Goal: Check status: Check status

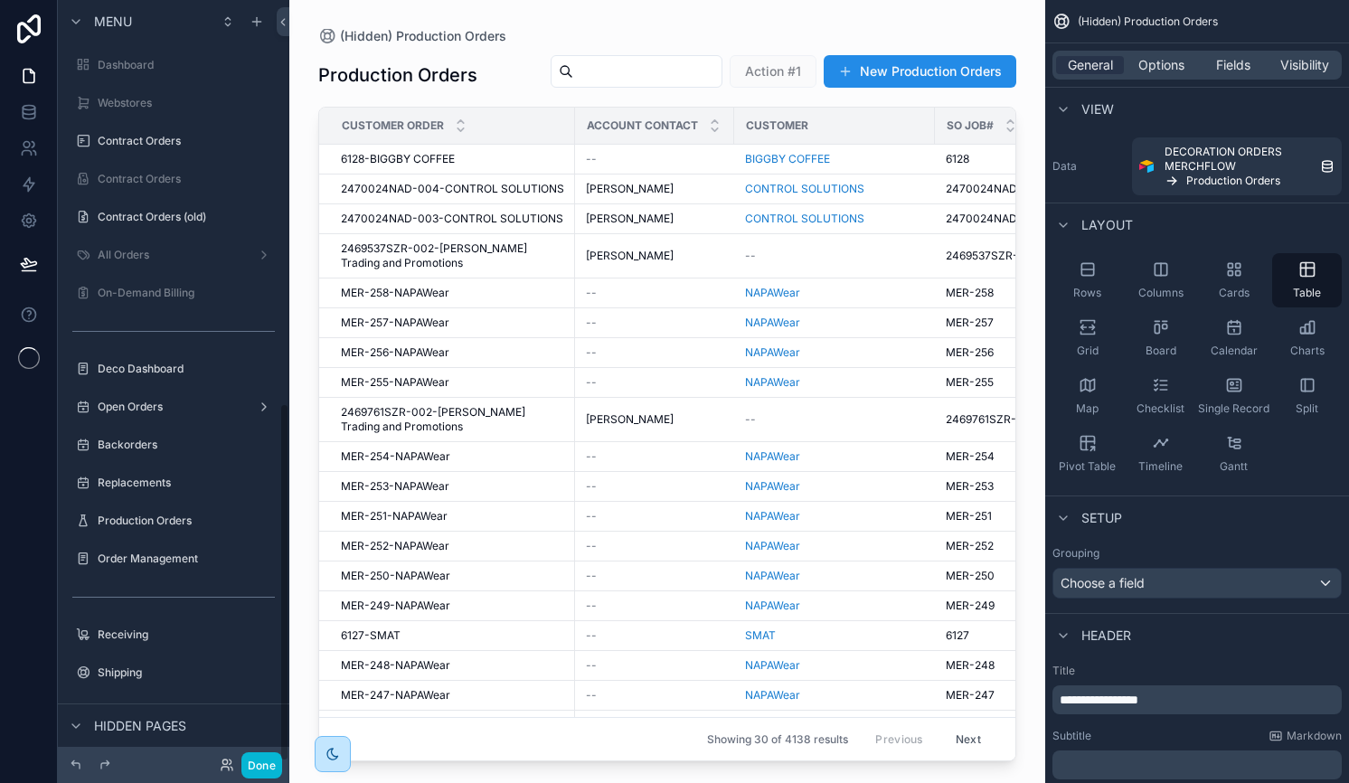
scroll to position [854, 0]
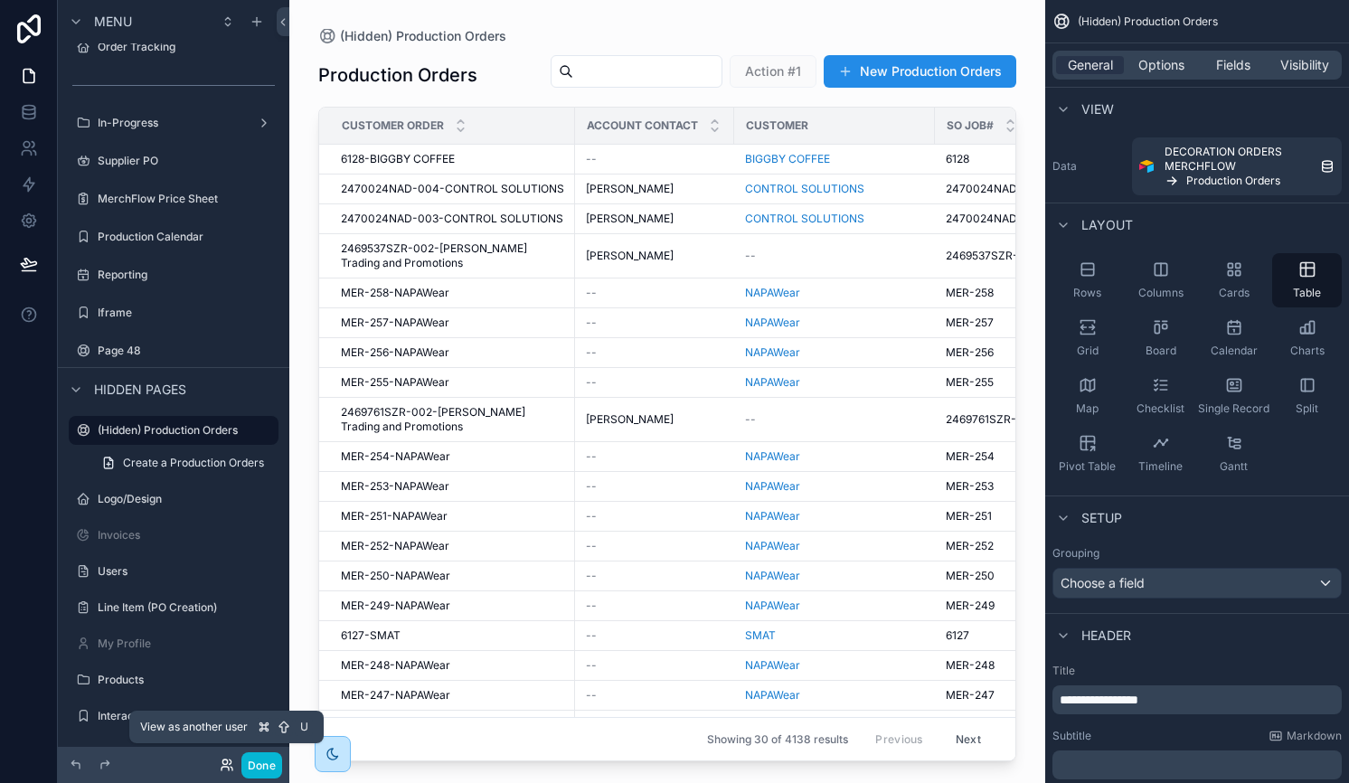
click at [224, 769] on icon at bounding box center [227, 765] width 14 height 14
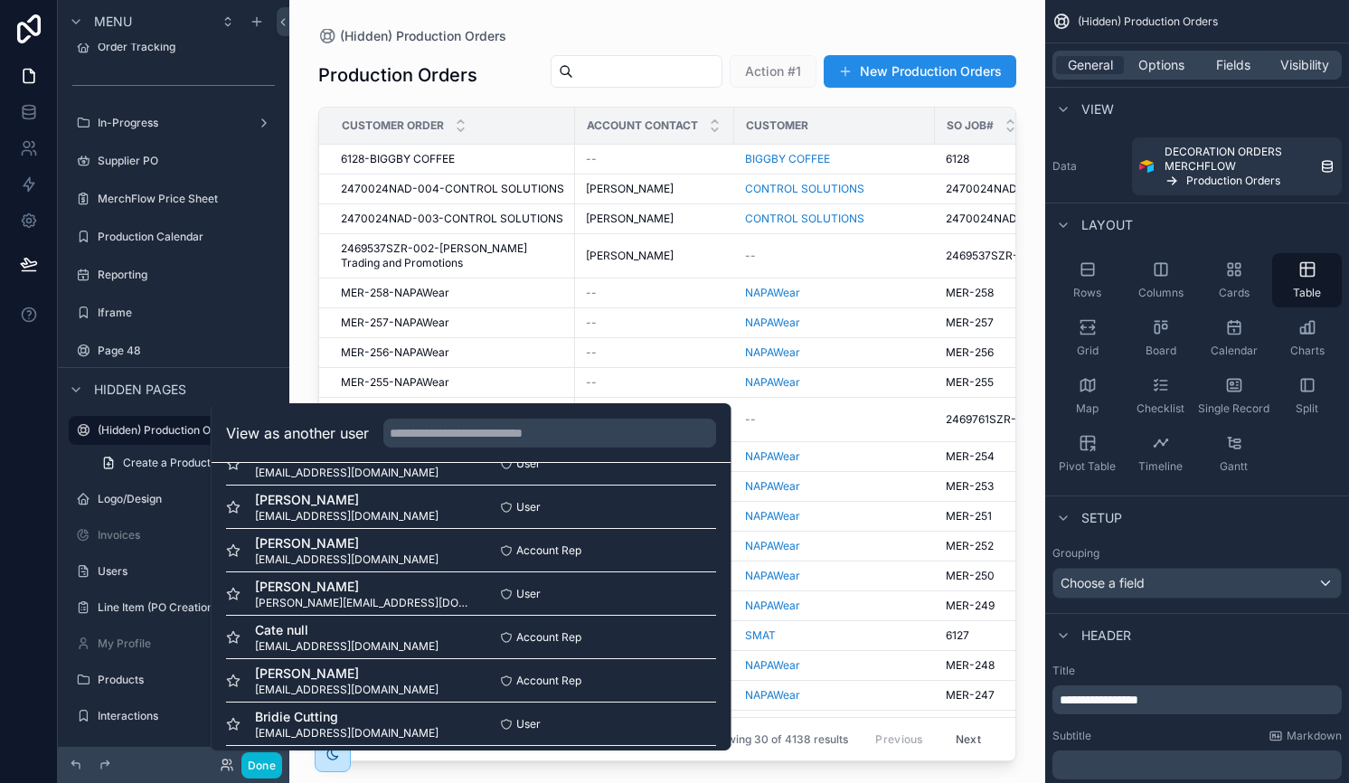
scroll to position [1129, 0]
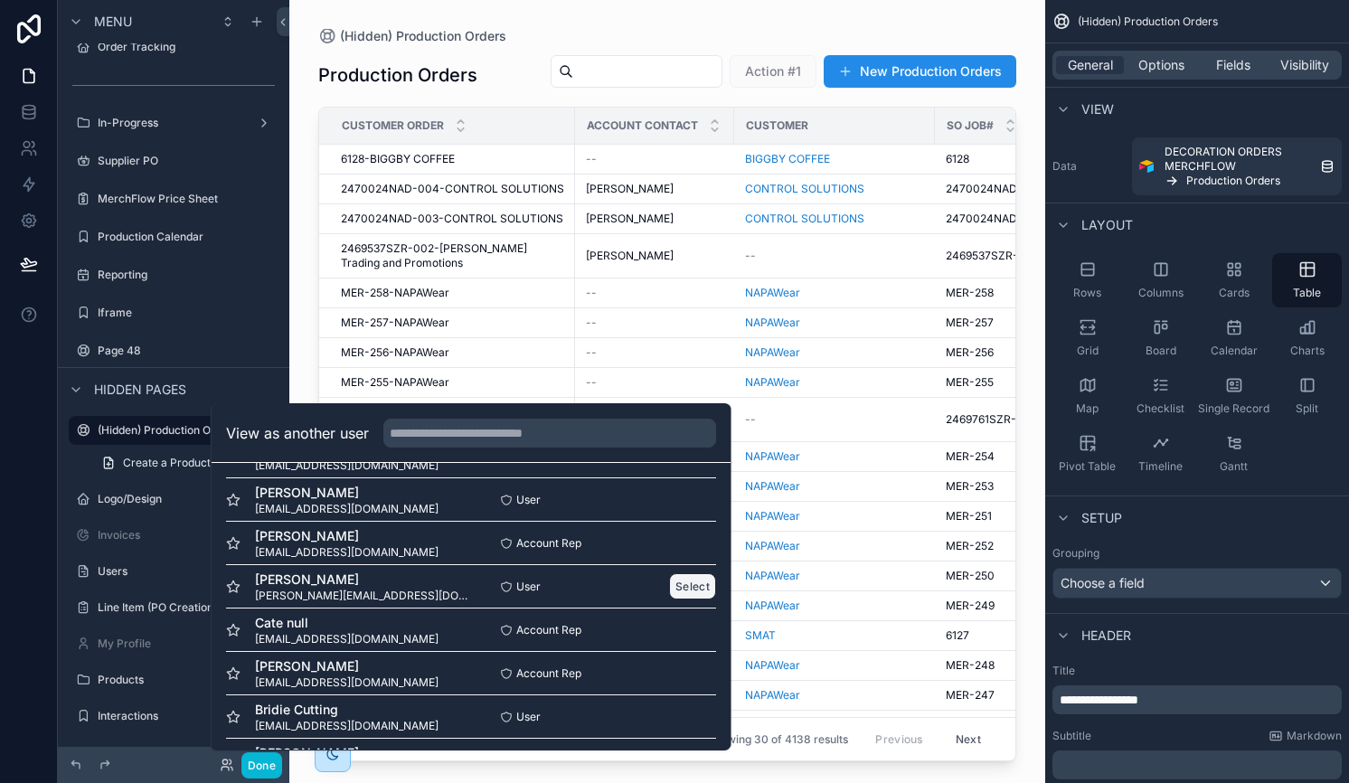
click at [685, 591] on button "Select" at bounding box center [692, 586] width 47 height 26
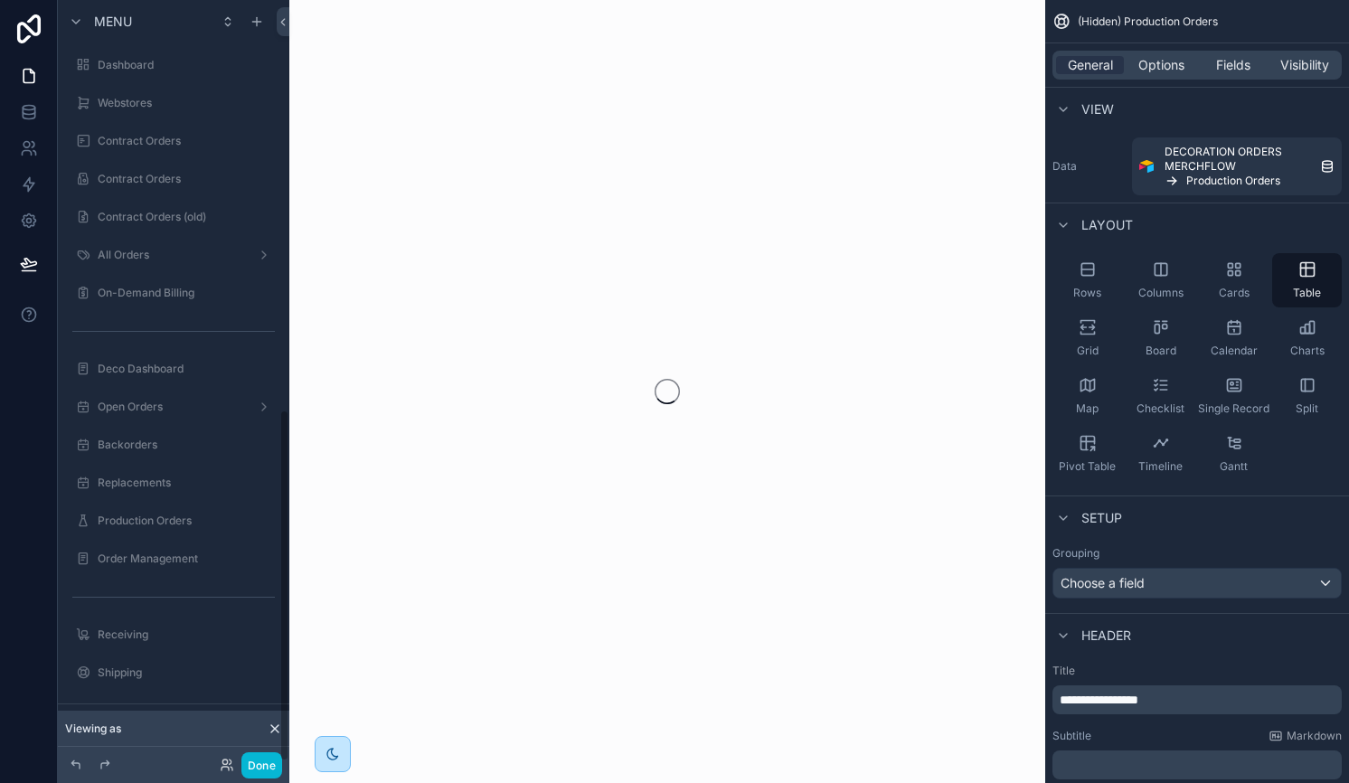
scroll to position [883, 0]
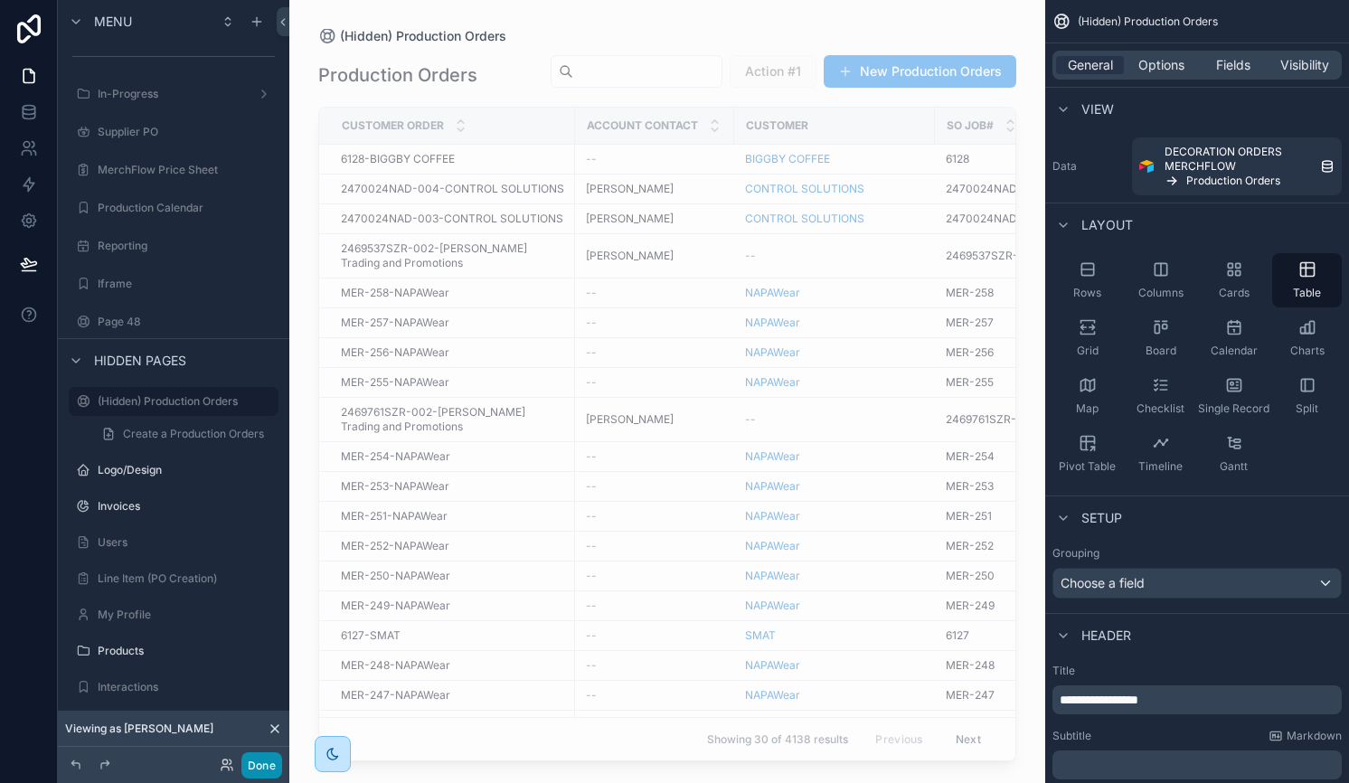
click at [258, 771] on button "Done" at bounding box center [261, 765] width 41 height 26
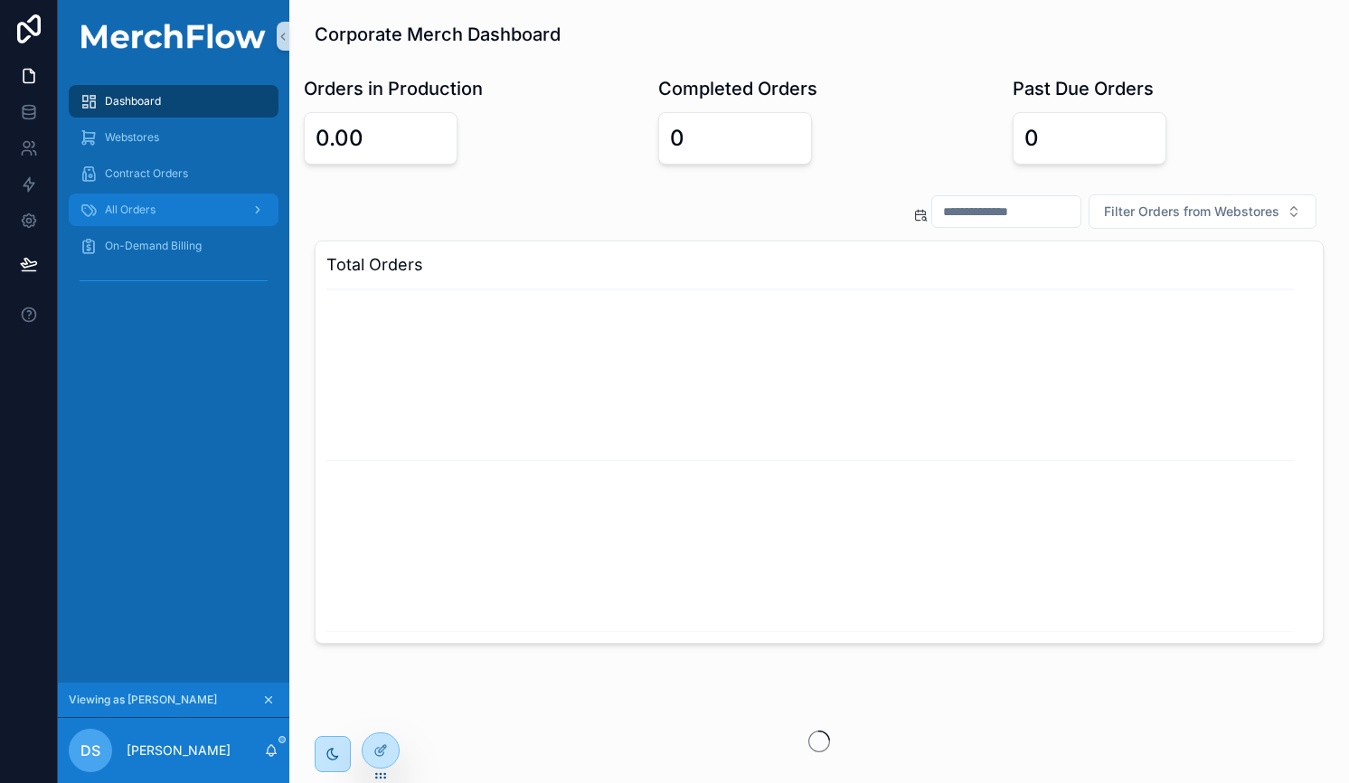
click at [138, 203] on span "All Orders" at bounding box center [130, 210] width 51 height 14
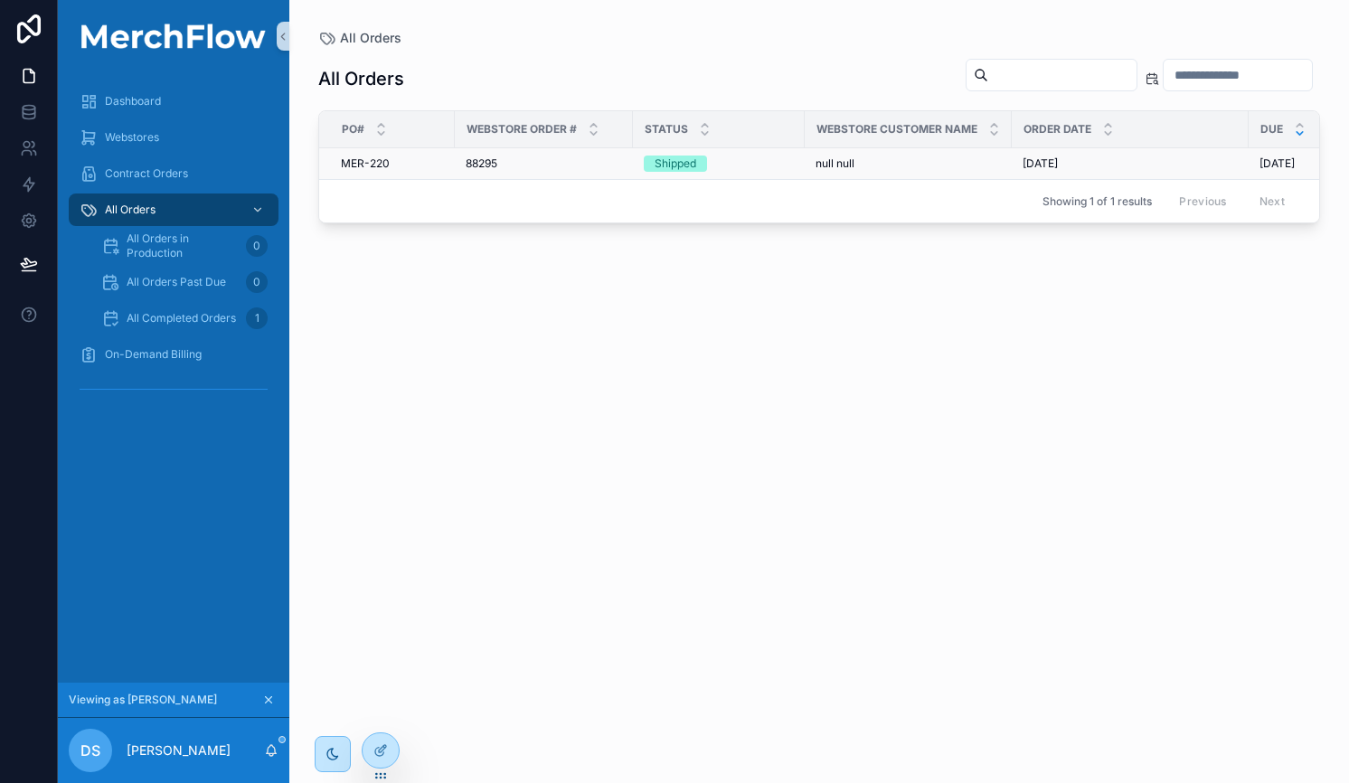
click at [758, 162] on div "Shipped" at bounding box center [719, 164] width 150 height 16
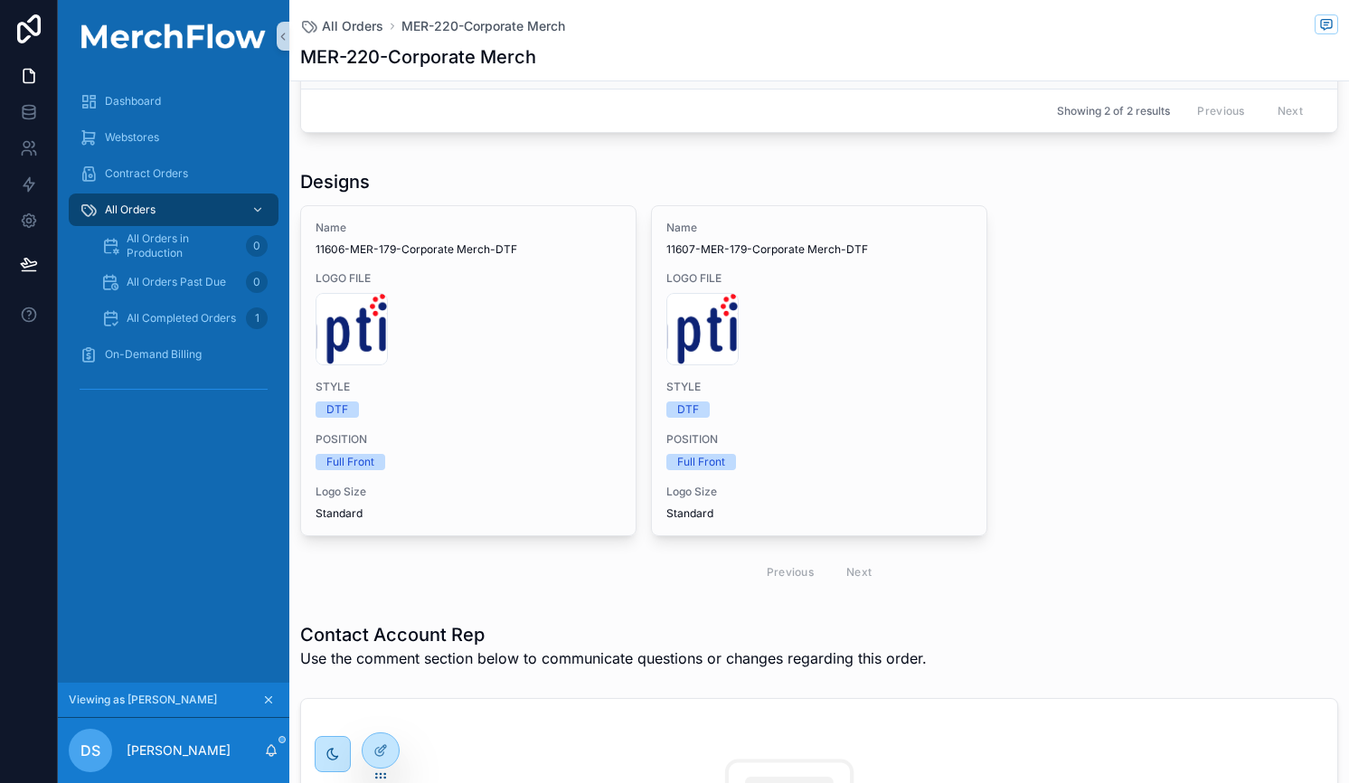
scroll to position [818, 0]
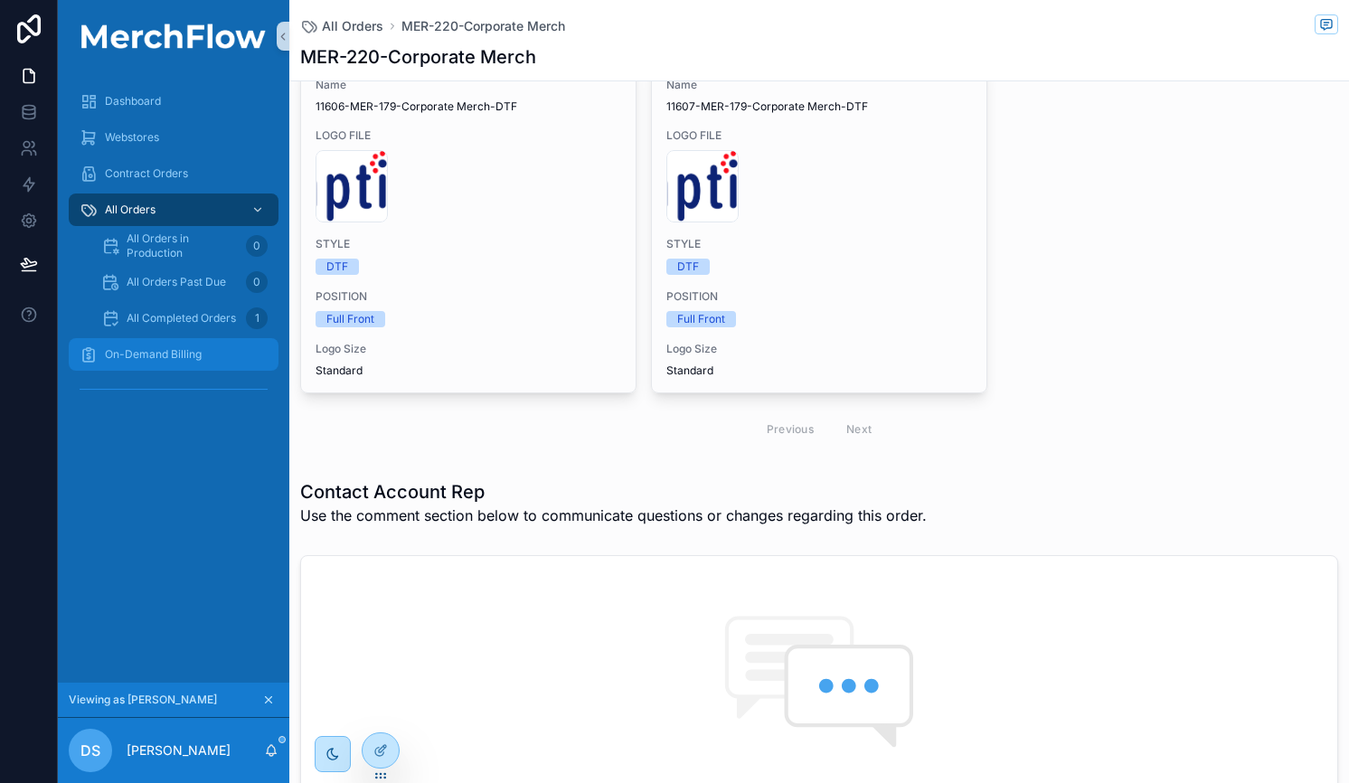
click at [132, 351] on span "On-Demand Billing" at bounding box center [153, 354] width 97 height 14
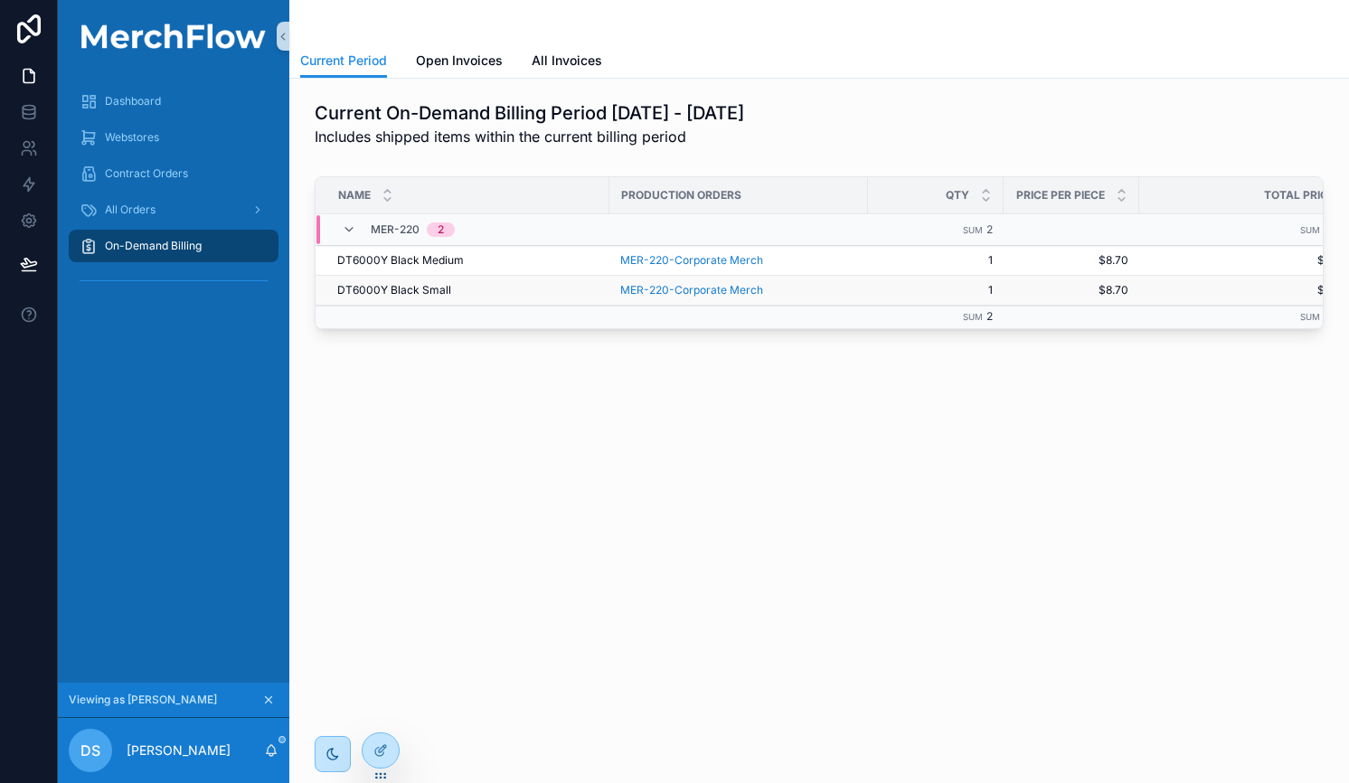
scroll to position [0, 48]
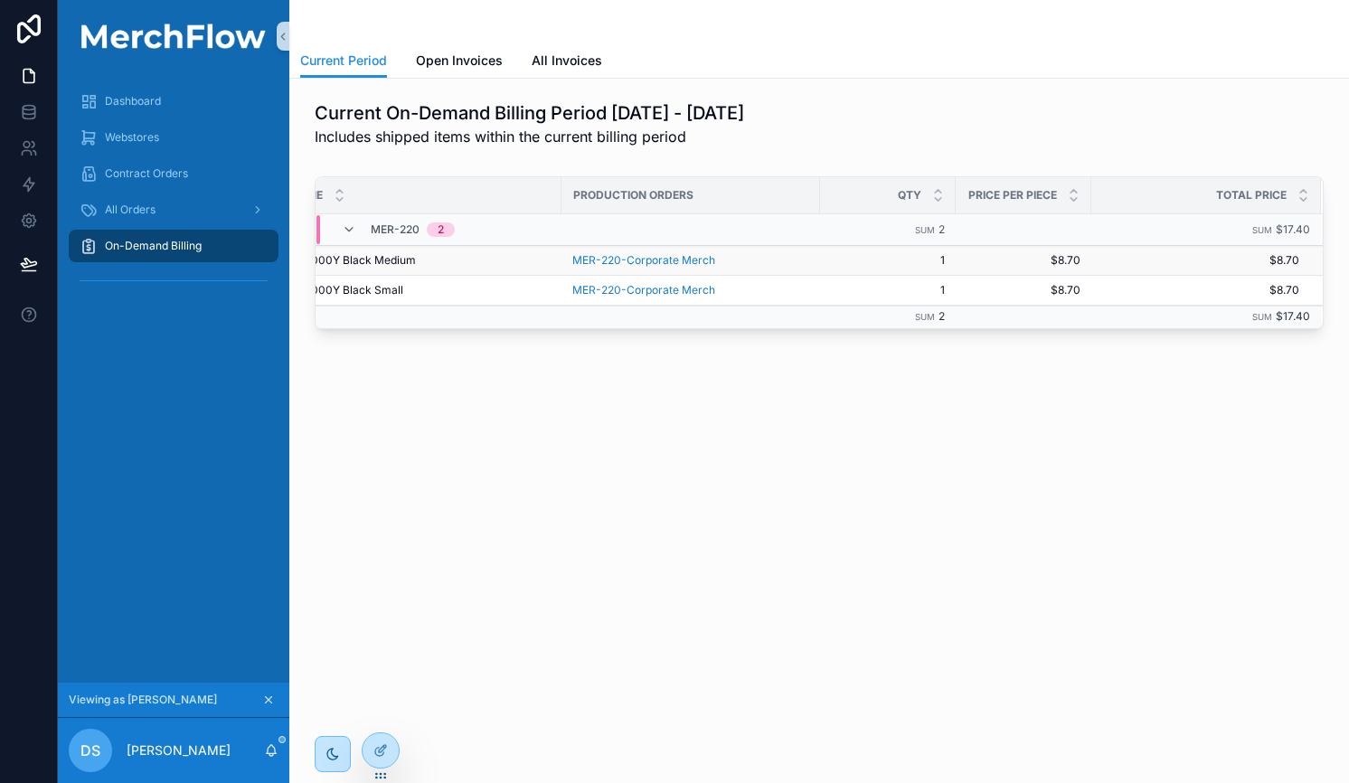
click at [761, 253] on div "MER-220-Corporate Merch" at bounding box center [690, 260] width 237 height 14
click at [740, 256] on div "MER-220-Corporate Merch" at bounding box center [690, 260] width 237 height 14
click at [465, 263] on div "DT6000Y Black Medium DT6000Y Black Medium" at bounding box center [419, 260] width 261 height 14
click at [674, 264] on span "MER-220-Corporate Merch" at bounding box center [643, 260] width 143 height 14
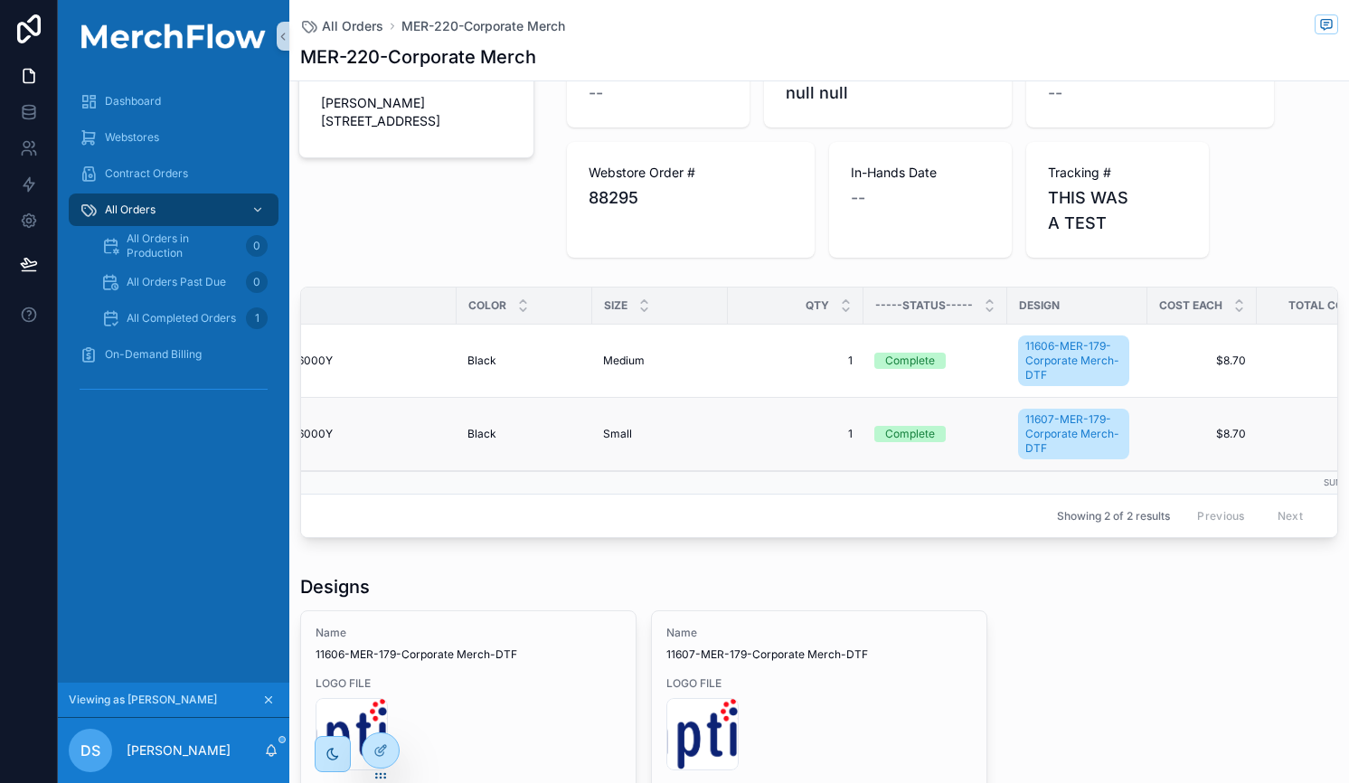
scroll to position [0, 435]
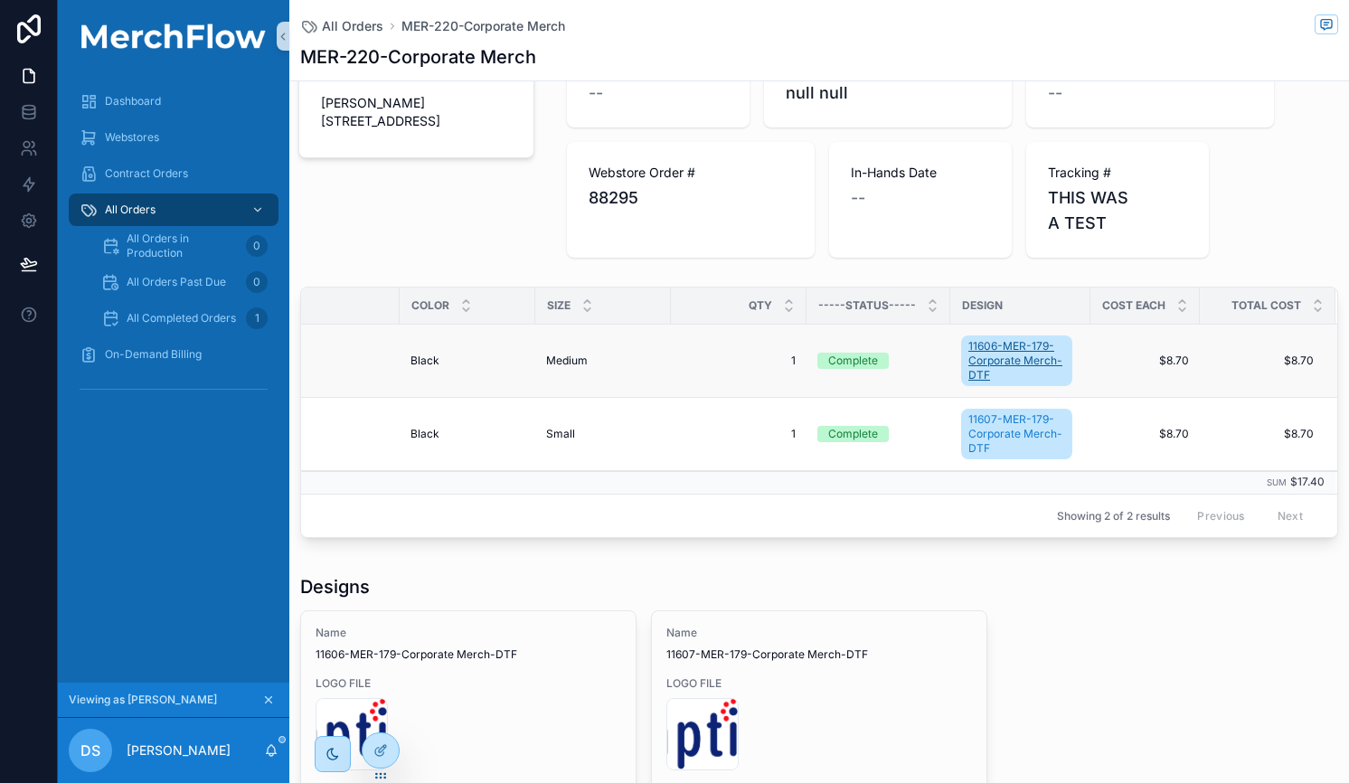
click at [1012, 362] on span "11606-MER-179-Corporate Merch-DTF" at bounding box center [1017, 360] width 97 height 43
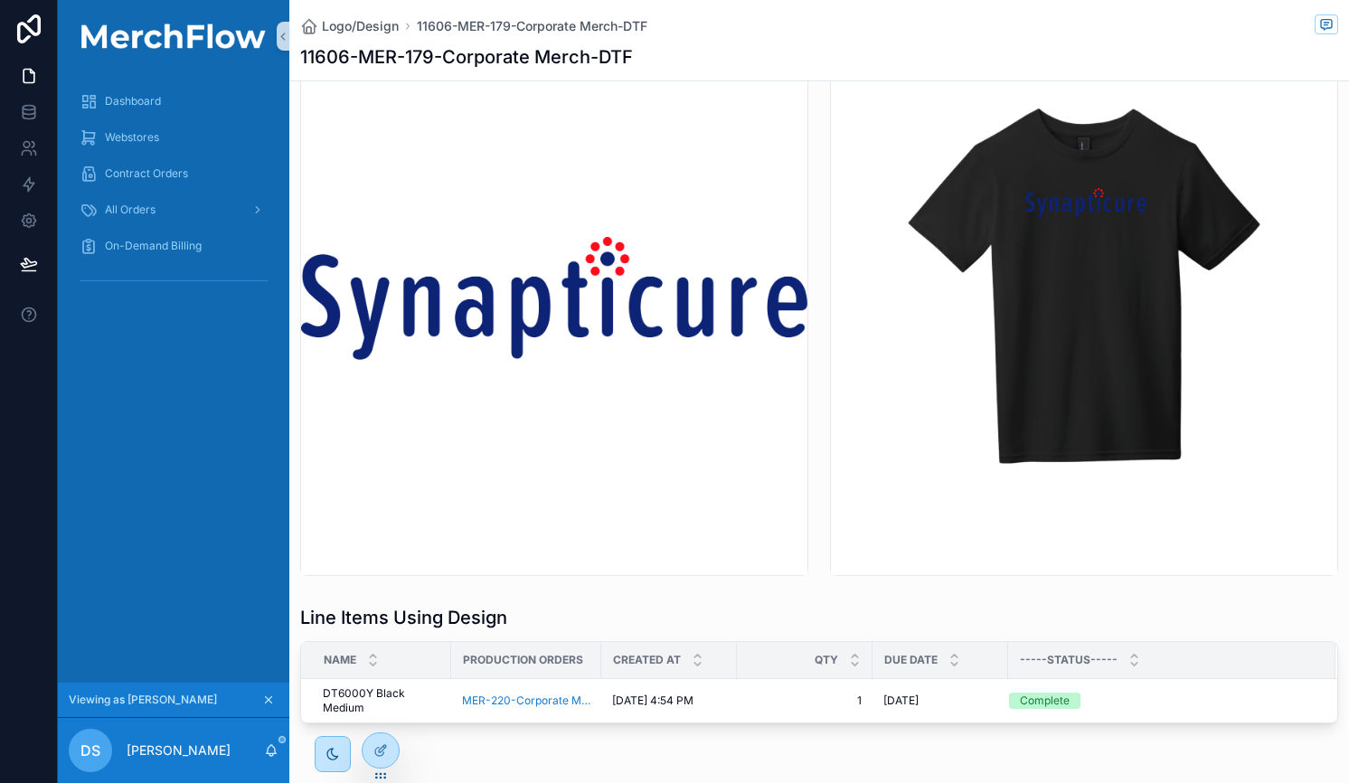
scroll to position [545, 0]
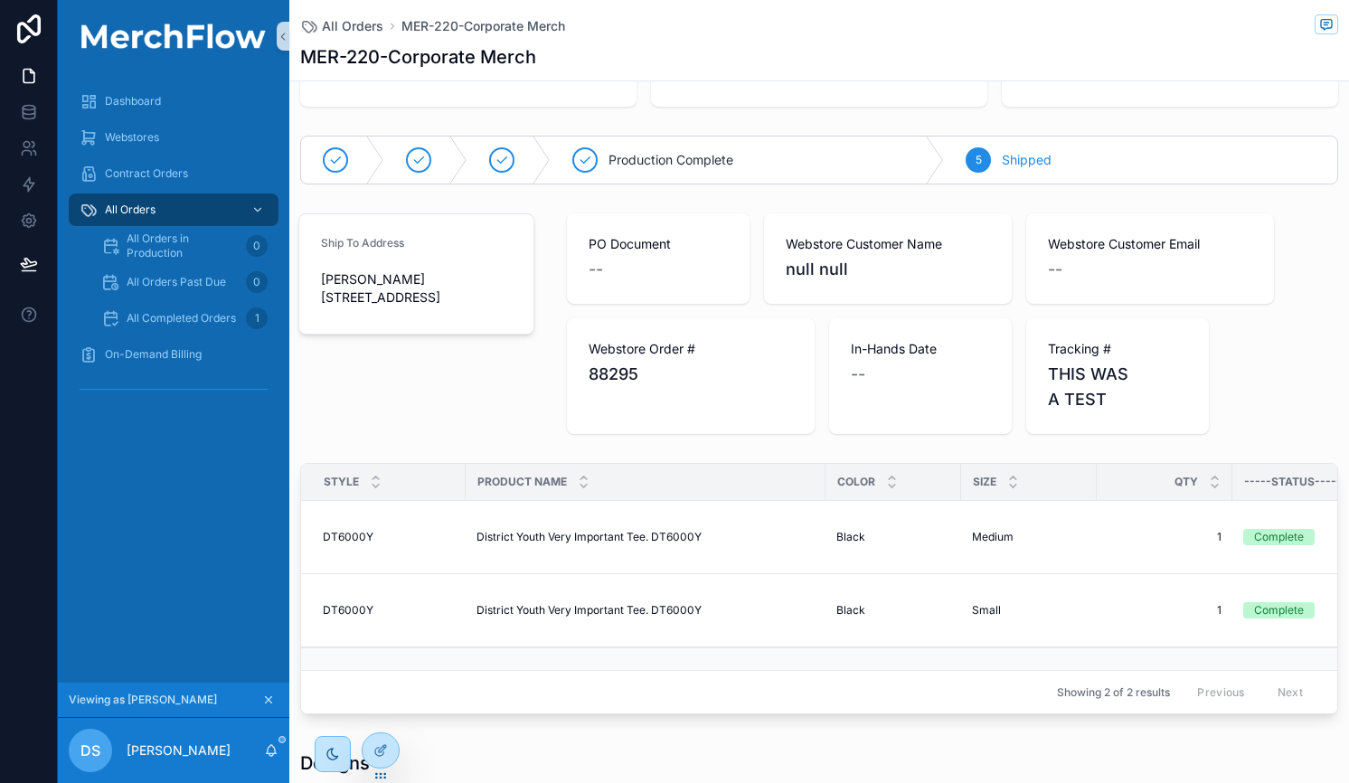
scroll to position [95, 0]
click at [781, 529] on div "District Youth Very Important Tee. DT6000Y District Youth Very Important Tee. D…" at bounding box center [646, 536] width 338 height 14
click at [622, 529] on span "District Youth Very Important Tee. DT6000Y" at bounding box center [589, 536] width 225 height 14
click at [326, 529] on span "DT6000Y" at bounding box center [348, 536] width 51 height 14
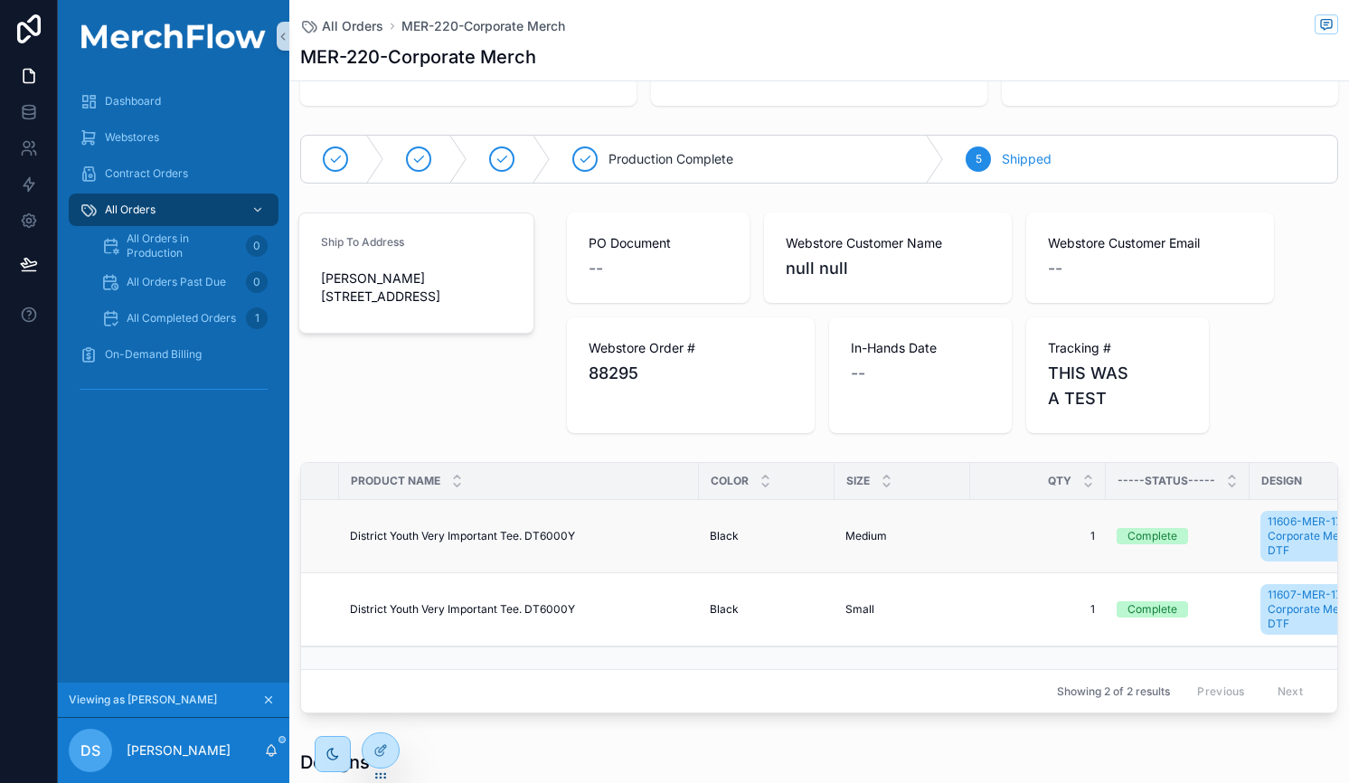
scroll to position [0, 435]
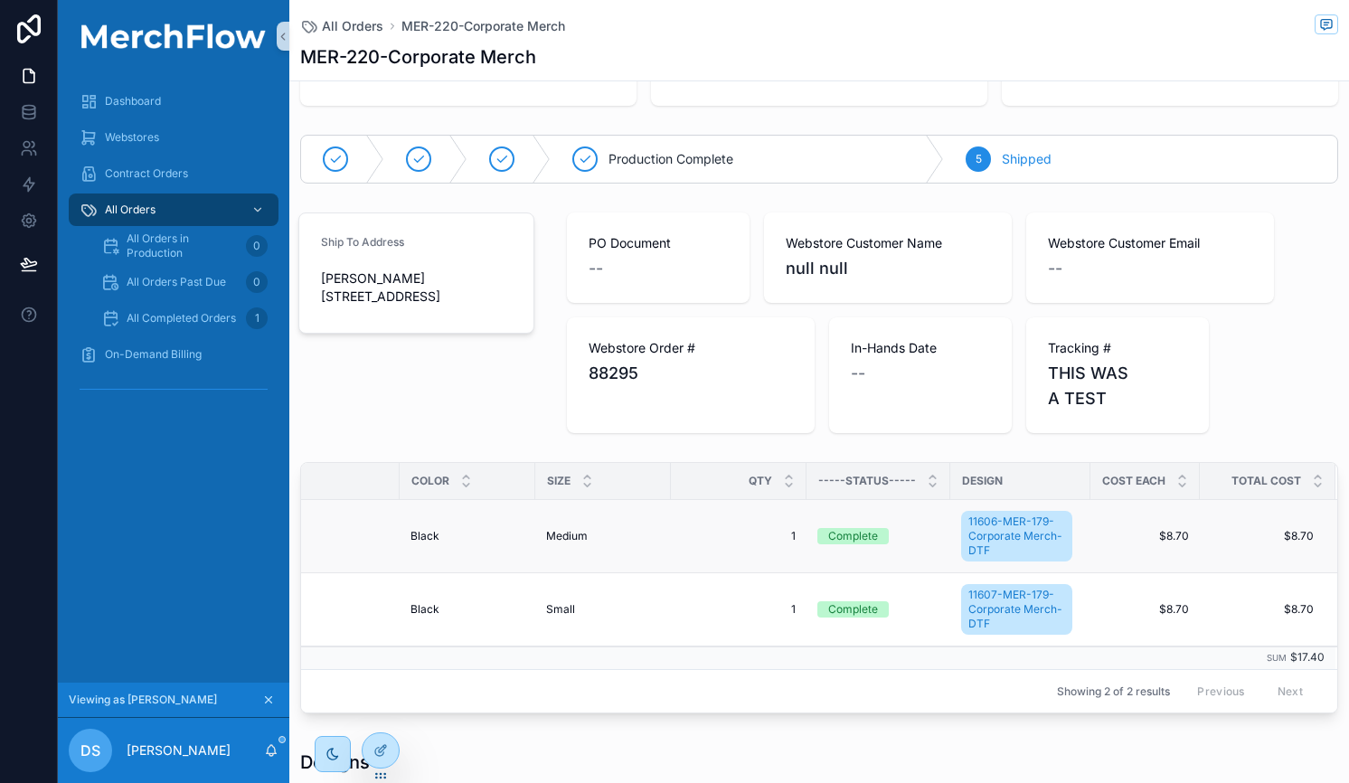
click at [1238, 539] on span "$8.70" at bounding box center [1257, 536] width 113 height 14
click at [1202, 539] on span "$8.70" at bounding box center [1257, 536] width 113 height 14
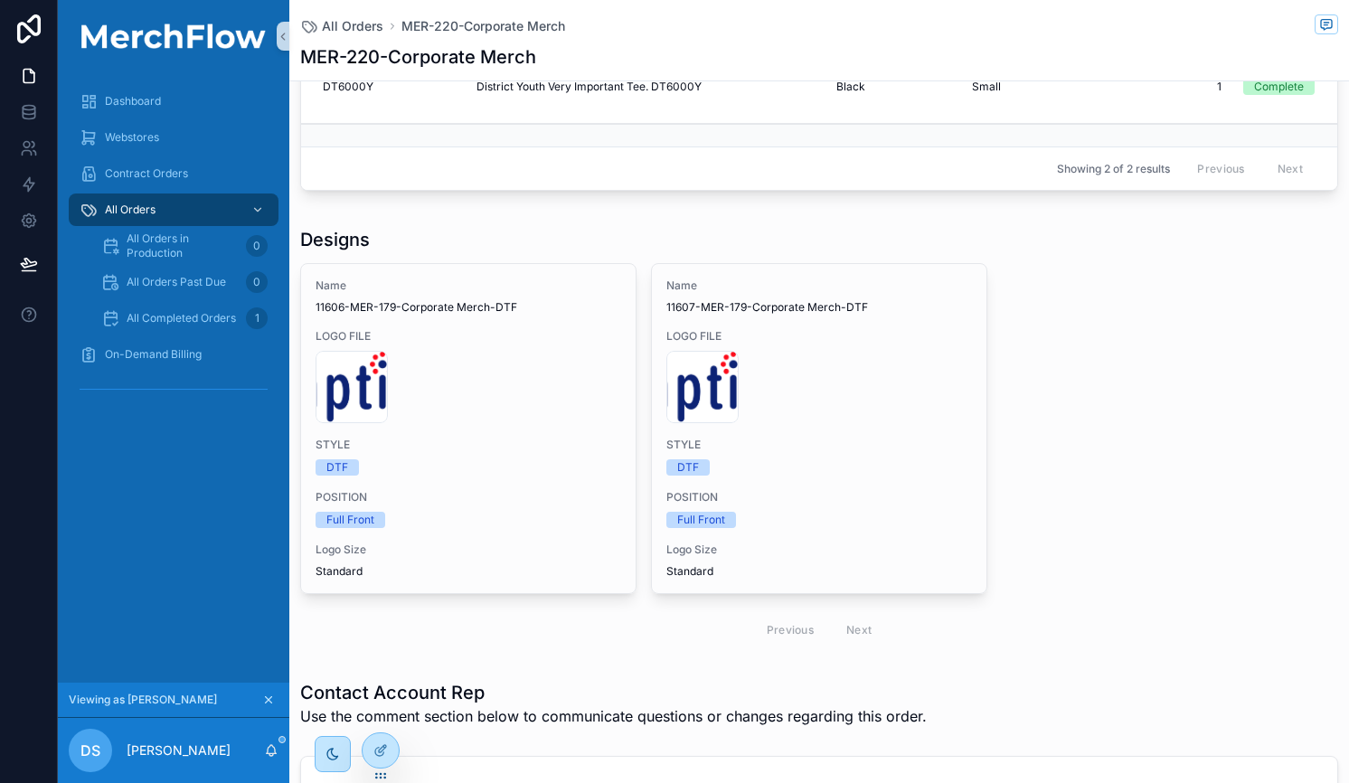
scroll to position [469, 0]
